Goal: Information Seeking & Learning: Learn about a topic

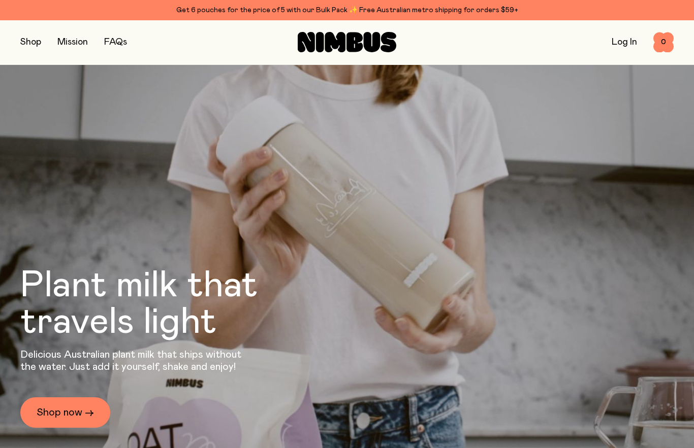
scroll to position [41, 0]
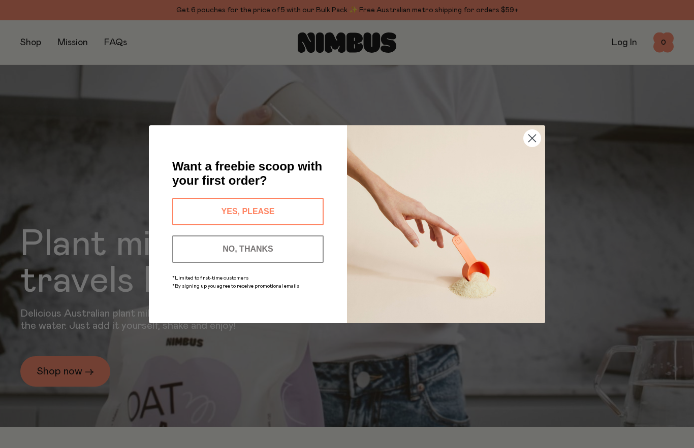
click at [311, 206] on button "YES, PLEASE" at bounding box center [247, 211] width 151 height 27
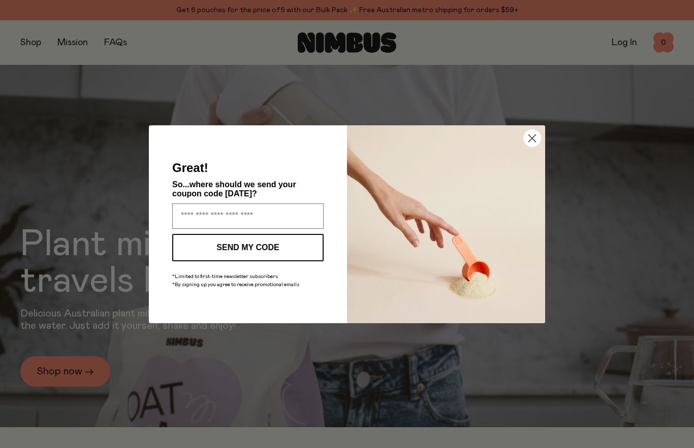
click at [601, 173] on div "Close dialog Great! So...where should we send your coupon code today? SEND MY C…" at bounding box center [347, 224] width 694 height 448
click at [293, 213] on input "Enter your email address" at bounding box center [247, 216] width 151 height 25
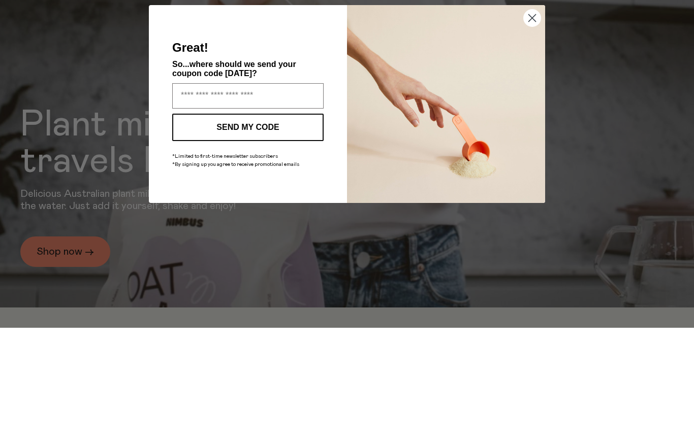
type input "**********"
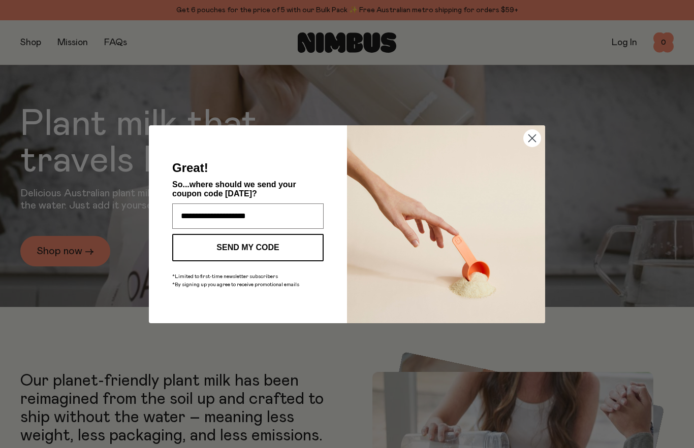
click at [298, 250] on button "SEND MY CODE" at bounding box center [247, 247] width 151 height 27
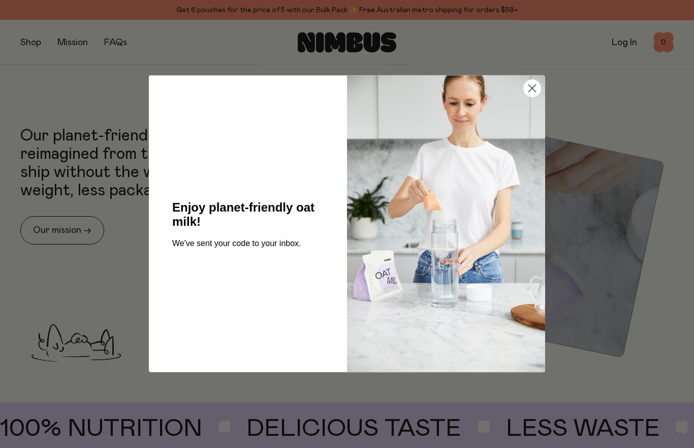
scroll to position [407, 0]
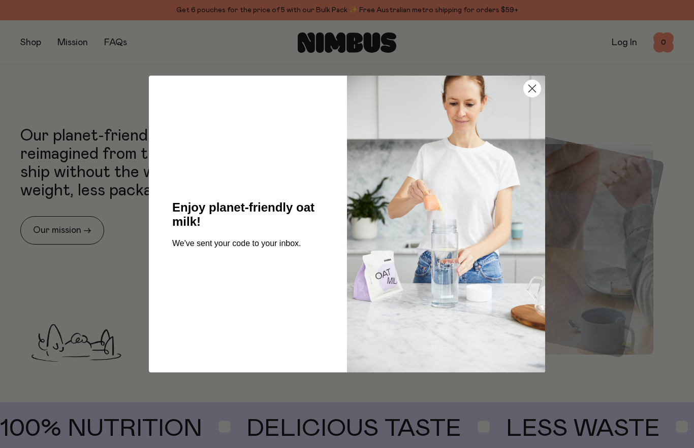
click at [531, 97] on circle "Close dialog" at bounding box center [532, 88] width 17 height 17
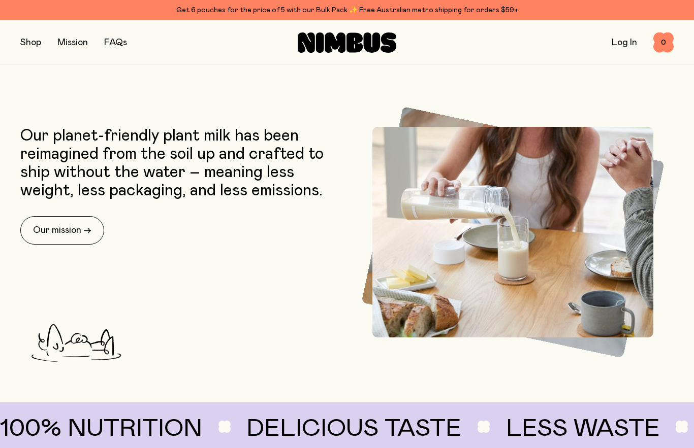
click at [27, 48] on button "button" at bounding box center [30, 43] width 21 height 14
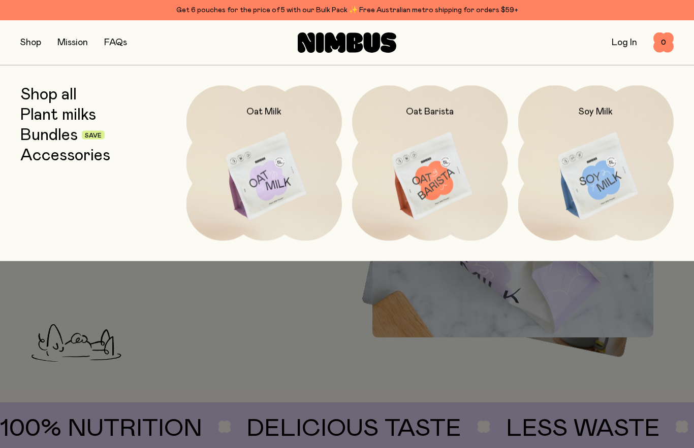
click at [76, 42] on link "Mission" at bounding box center [72, 42] width 30 height 9
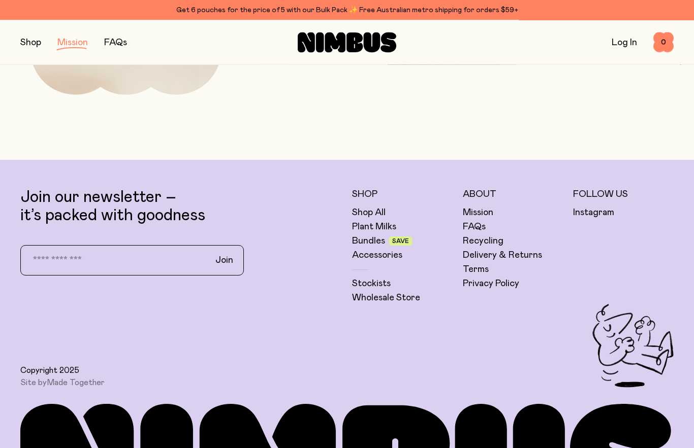
scroll to position [1817, 0]
click at [478, 228] on link "FAQs" at bounding box center [474, 227] width 23 height 12
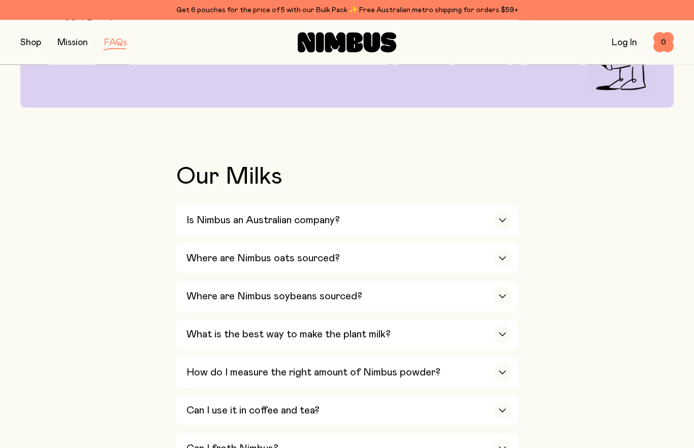
click at [486, 221] on div "Is Nimbus an Australian company?" at bounding box center [348, 221] width 325 height 30
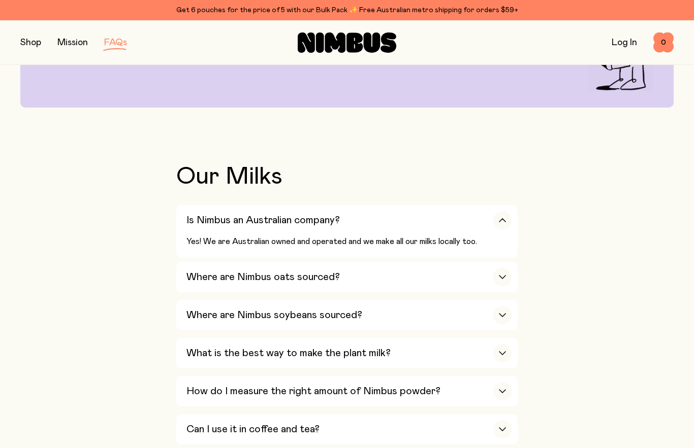
click at [503, 276] on icon "button" at bounding box center [502, 277] width 8 height 4
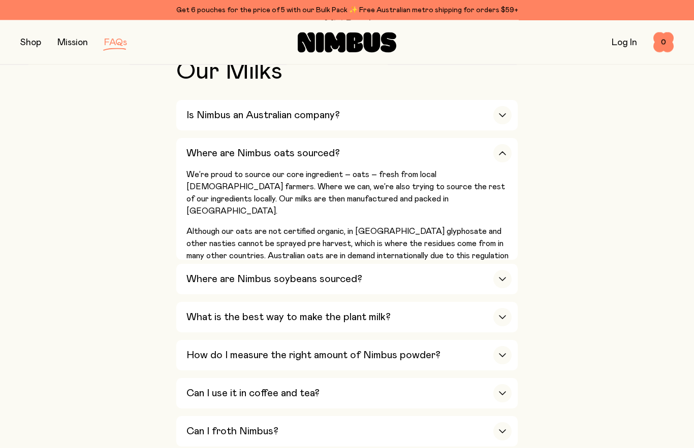
scroll to position [245, 0]
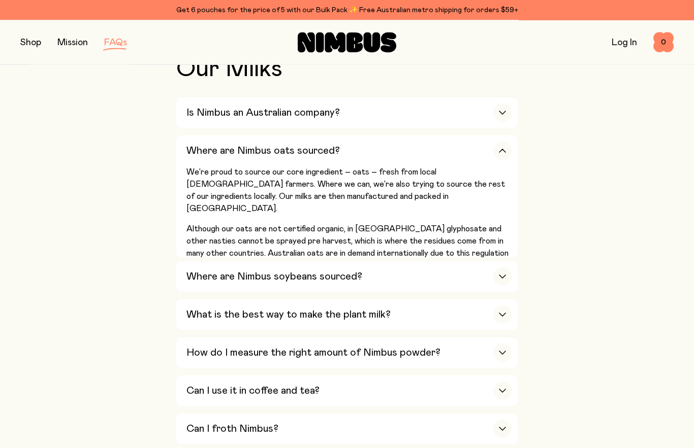
click at [481, 274] on div "Where are Nimbus soybeans sourced?" at bounding box center [348, 277] width 325 height 30
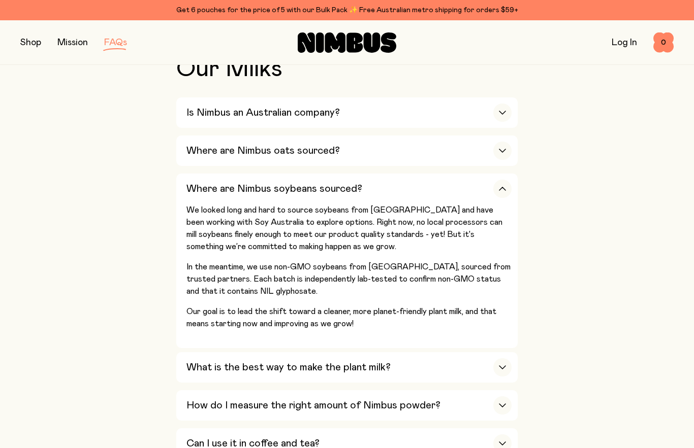
click at [500, 366] on icon "button" at bounding box center [502, 368] width 8 height 4
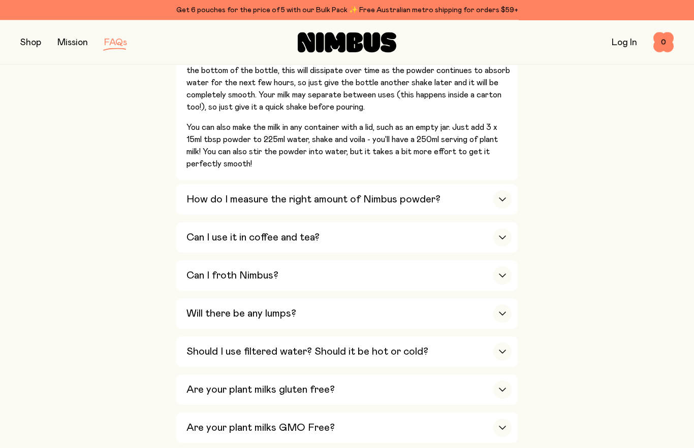
scroll to position [493, 0]
click at [498, 193] on div "button" at bounding box center [502, 199] width 18 height 18
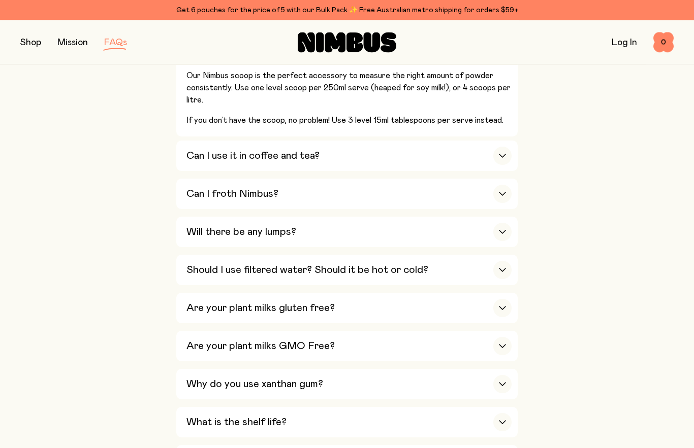
scroll to position [457, 0]
click at [503, 293] on div "Are your plant milks gluten free?" at bounding box center [348, 308] width 325 height 30
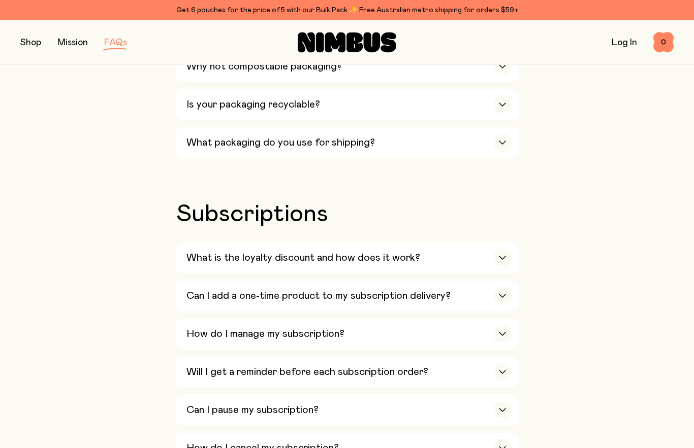
scroll to position [1118, 0]
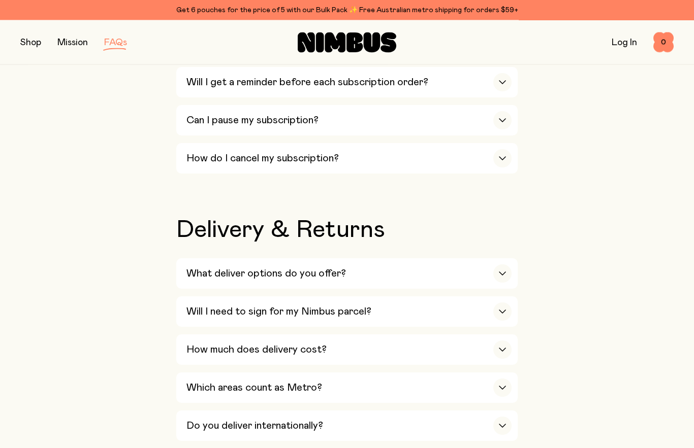
click at [494, 265] on div "button" at bounding box center [502, 274] width 18 height 18
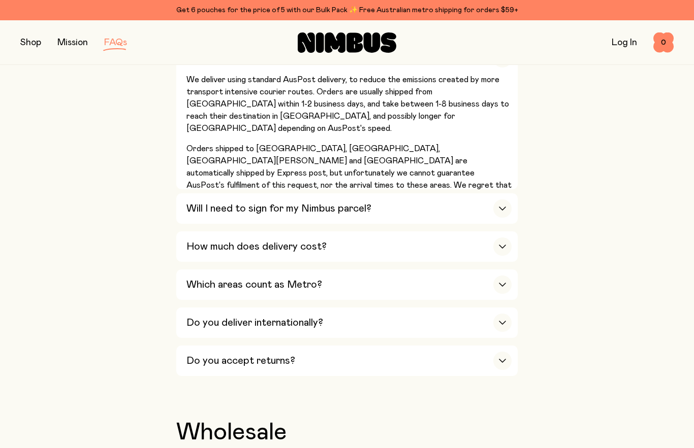
scroll to position [1630, 0]
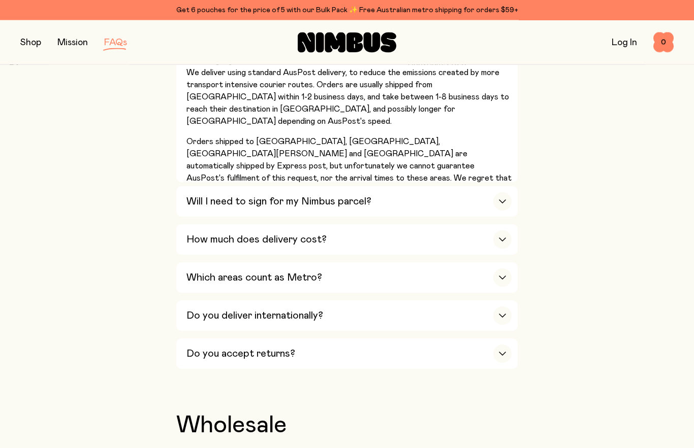
click at [494, 193] on div "button" at bounding box center [502, 202] width 18 height 18
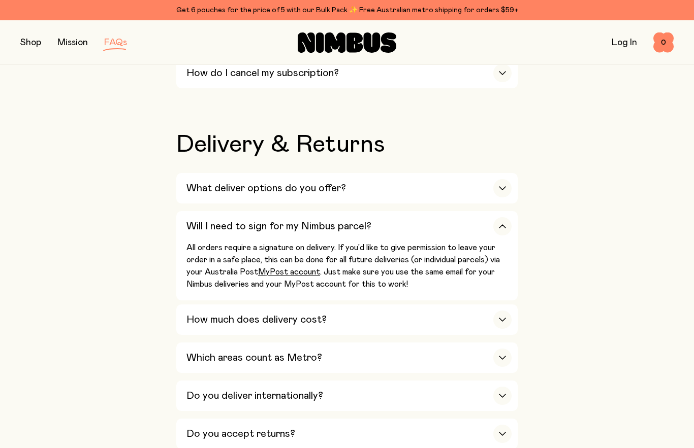
scroll to position [1493, 0]
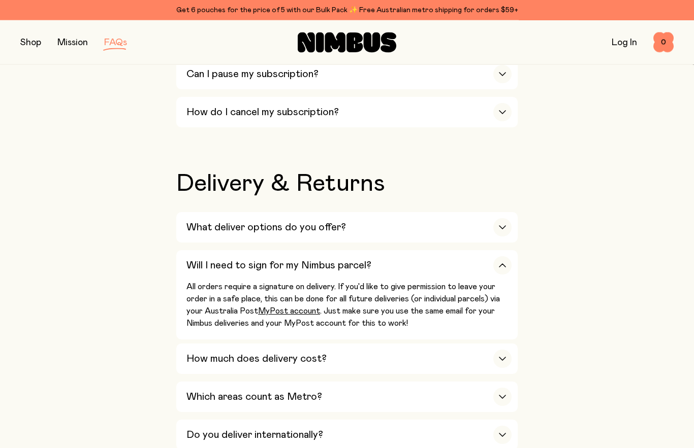
click at [502, 350] on div "button" at bounding box center [502, 359] width 18 height 18
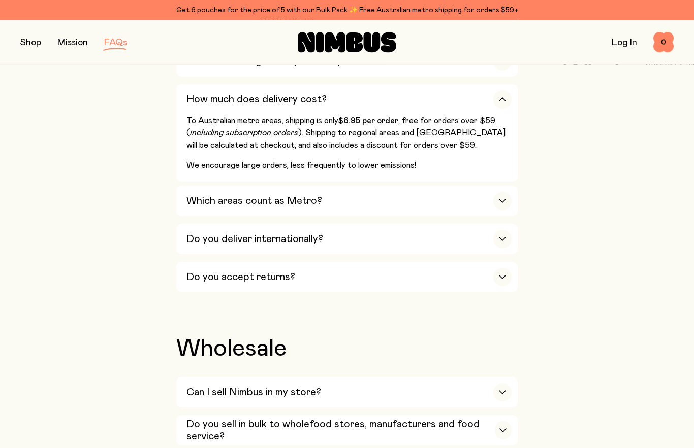
scroll to position [1659, 0]
click at [501, 383] on div "button" at bounding box center [502, 392] width 18 height 18
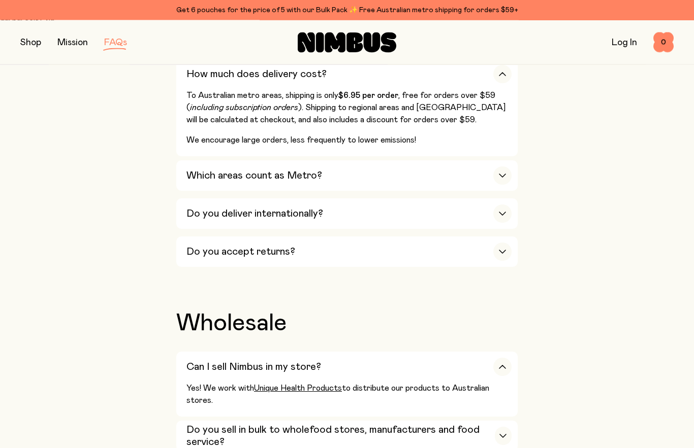
scroll to position [1684, 0]
click at [501, 435] on icon "button" at bounding box center [503, 436] width 6 height 3
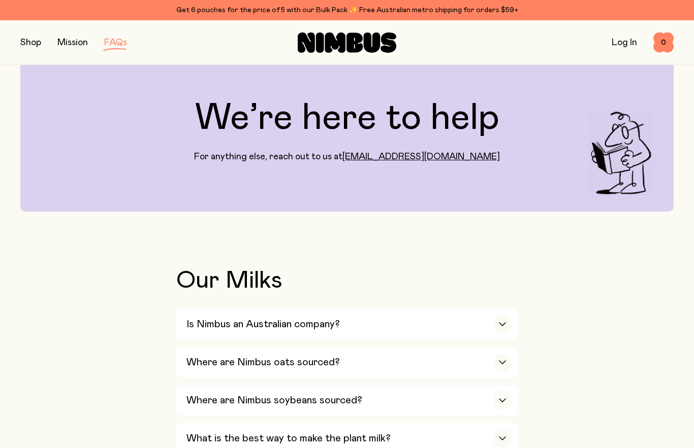
scroll to position [0, 0]
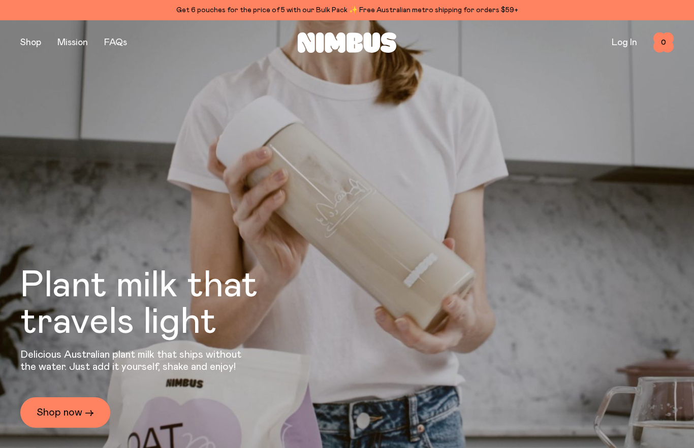
click at [121, 38] on link "FAQs" at bounding box center [115, 42] width 23 height 9
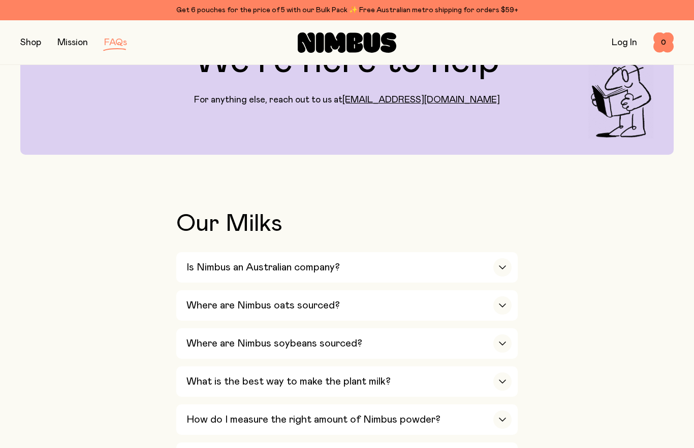
scroll to position [96, 0]
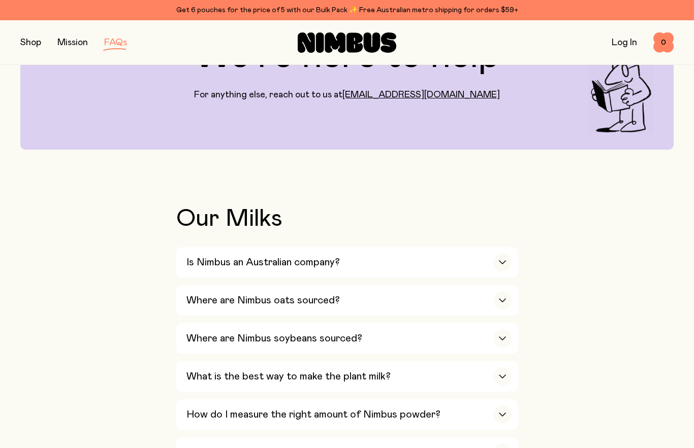
click at [396, 269] on div "Is Nimbus an Australian company?" at bounding box center [348, 262] width 325 height 30
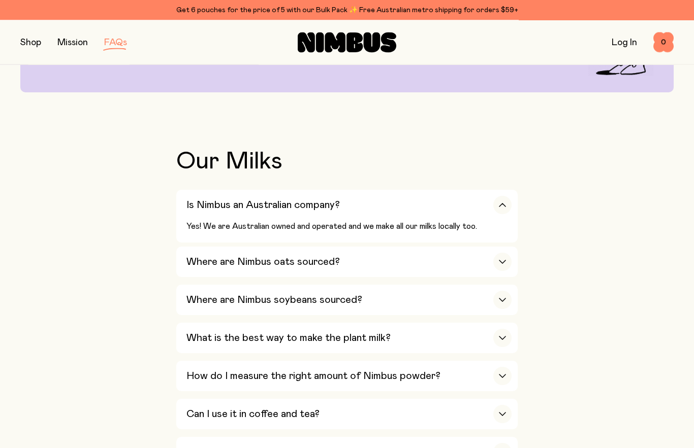
scroll to position [153, 0]
click at [484, 262] on div "Where are Nimbus oats sourced?" at bounding box center [348, 262] width 325 height 30
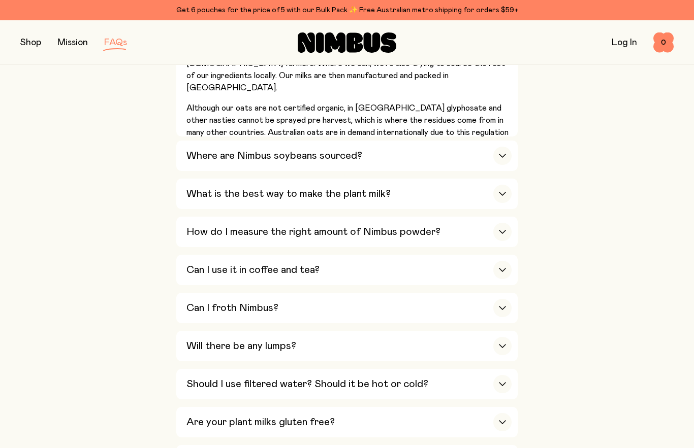
scroll to position [368, 0]
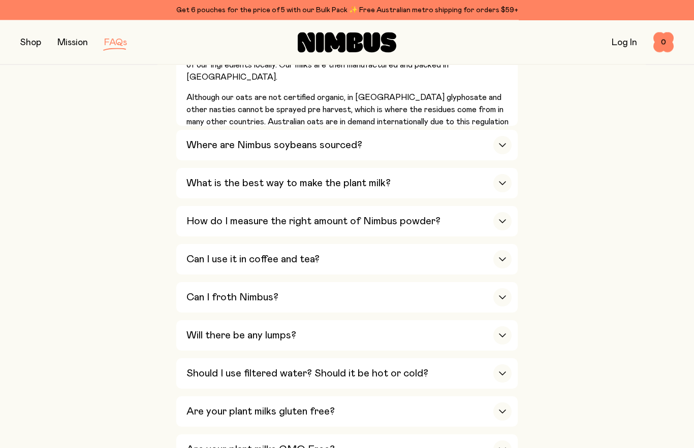
click at [489, 283] on div "Can I froth Nimbus?" at bounding box center [348, 298] width 325 height 30
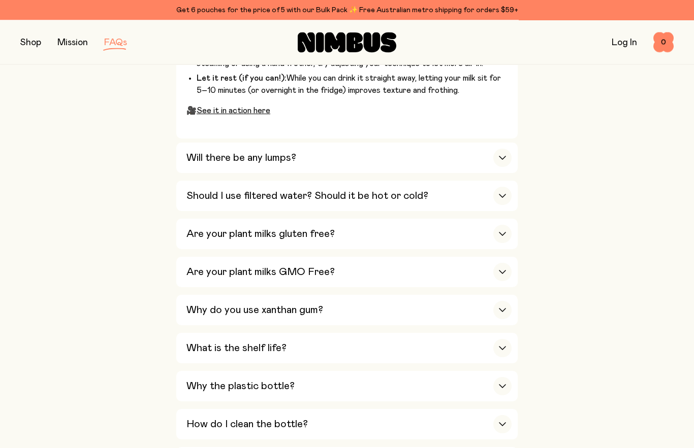
scroll to position [747, 0]
click at [496, 225] on div "button" at bounding box center [502, 234] width 18 height 18
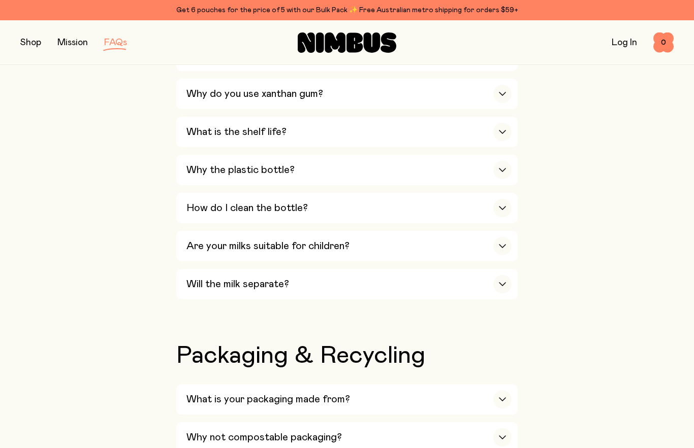
click at [458, 384] on div "What is your packaging made from?" at bounding box center [348, 399] width 325 height 30
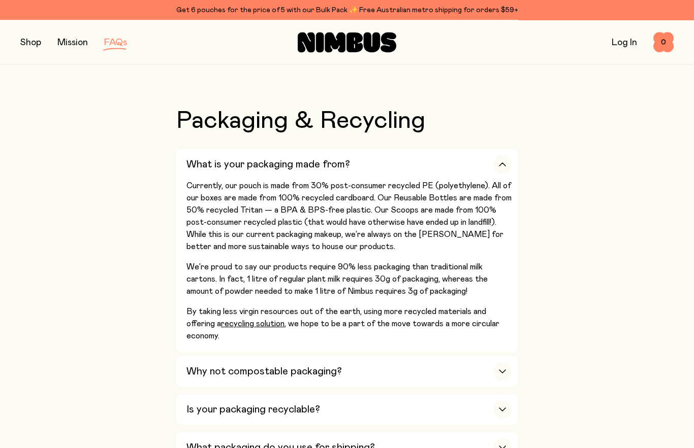
scroll to position [982, 0]
click at [480, 356] on div "Why not compostable packaging?" at bounding box center [348, 371] width 325 height 30
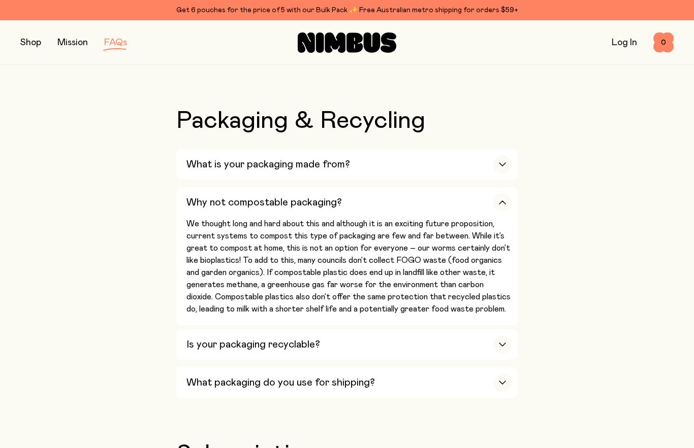
click at [506, 193] on div "button" at bounding box center [502, 202] width 18 height 18
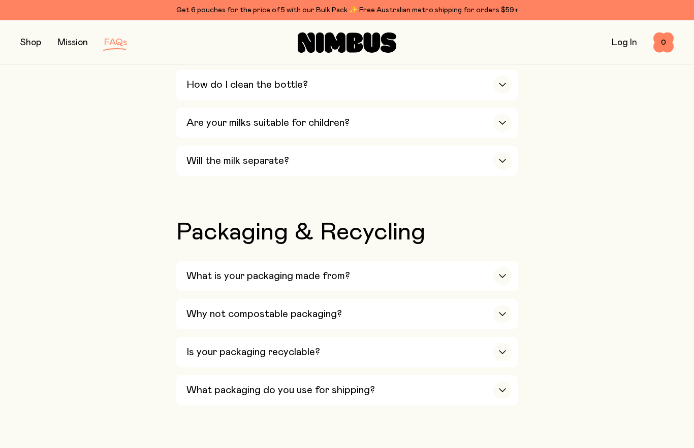
scroll to position [871, 0]
click at [502, 274] on icon "button" at bounding box center [502, 276] width 8 height 4
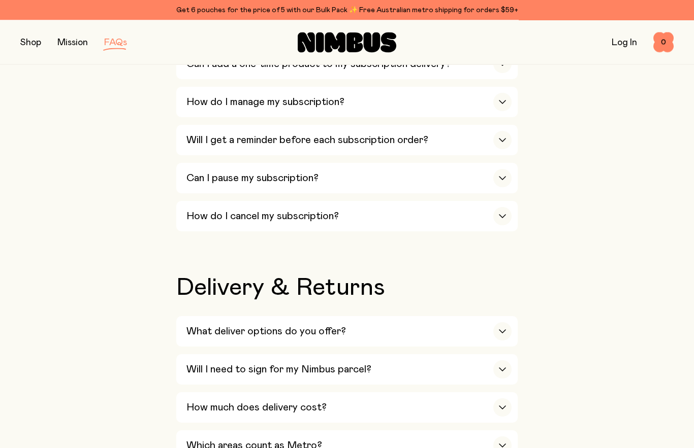
scroll to position [1519, 0]
click at [474, 354] on div "Will I need to sign for my Nimbus parcel?" at bounding box center [348, 369] width 325 height 30
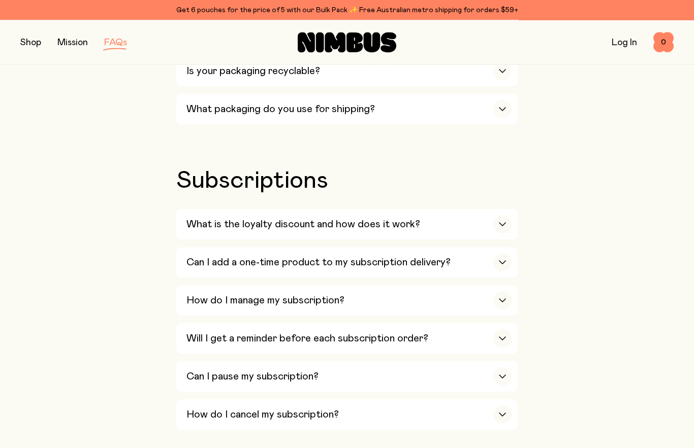
scroll to position [1304, 0]
